Goal: Task Accomplishment & Management: Manage account settings

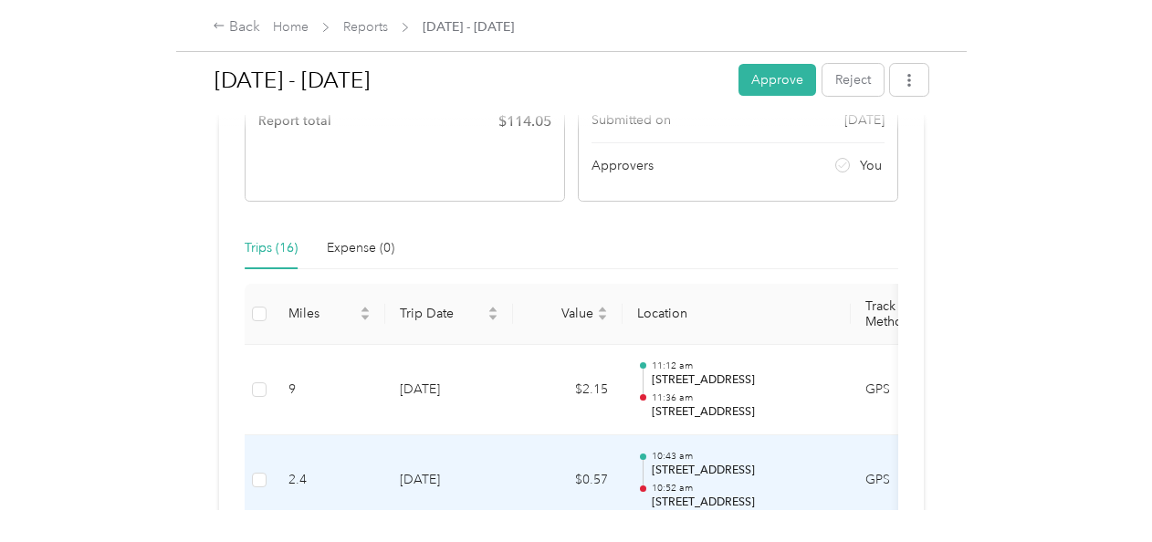
scroll to position [548, 0]
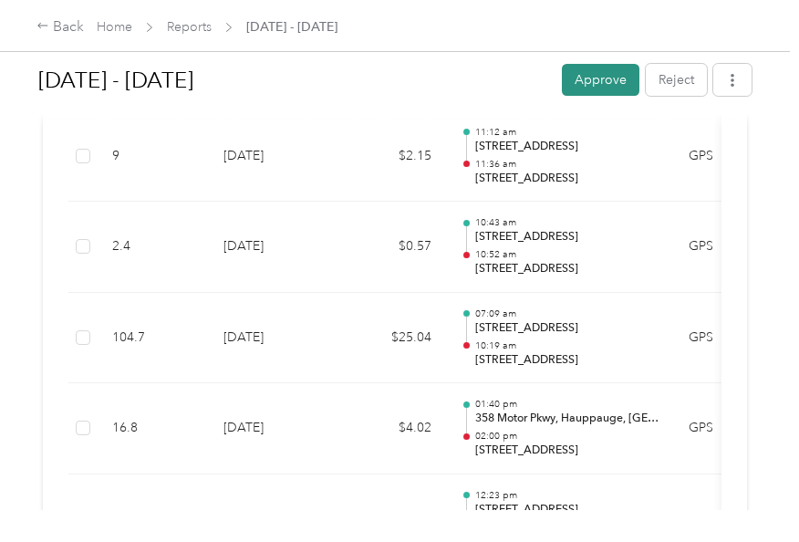
click at [571, 68] on button "Approve" at bounding box center [601, 80] width 78 height 32
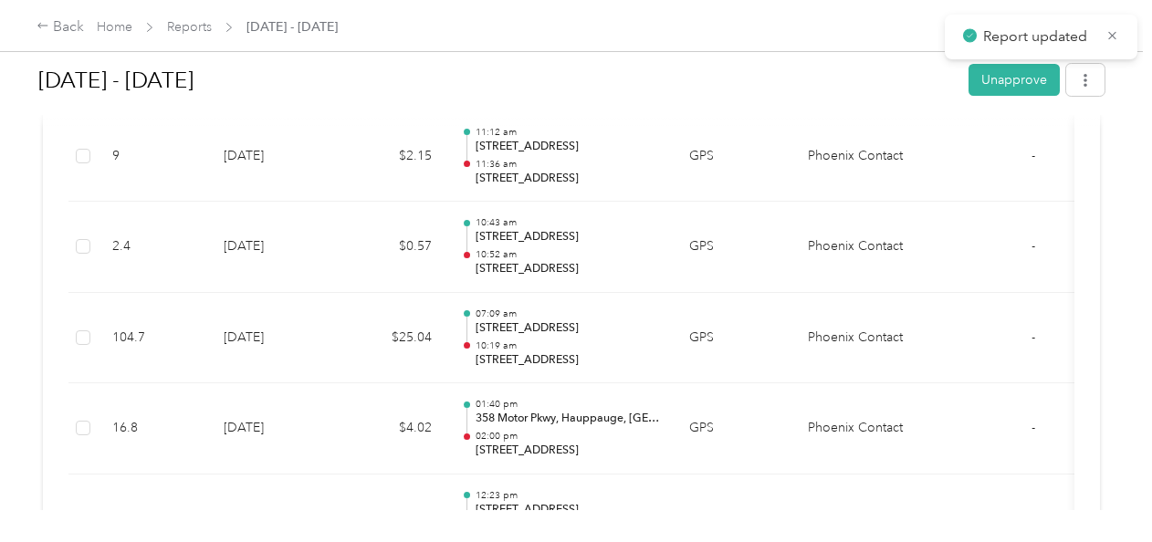
scroll to position [528, 0]
